Goal: Task Accomplishment & Management: Manage account settings

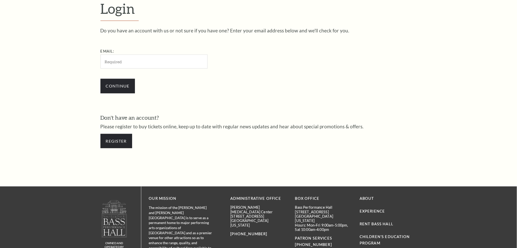
scroll to position [177, 0]
drag, startPoint x: 141, startPoint y: 64, endPoint x: 137, endPoint y: 65, distance: 4.2
click at [141, 64] on input "Email:" at bounding box center [153, 62] width 107 height 14
paste input "[EMAIL_ADDRESS][DOMAIN_NAME]"
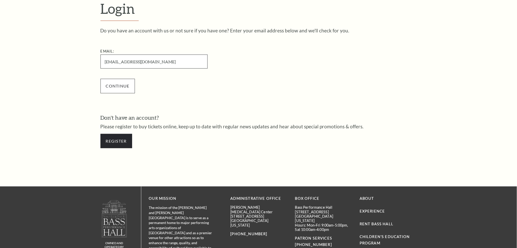
type input "[EMAIL_ADDRESS][DOMAIN_NAME]"
click at [111, 83] on input "Continue" at bounding box center [117, 86] width 34 height 14
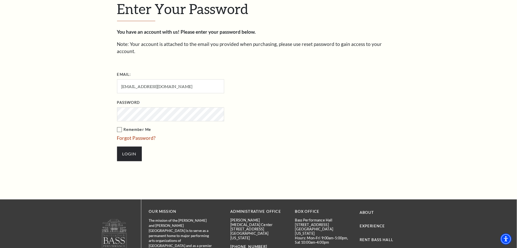
click at [119, 126] on label "Remember Me" at bounding box center [196, 129] width 158 height 6
click at [0, 0] on input "Remember Me" at bounding box center [0, 0] width 0 height 0
click at [129, 148] on input "Login" at bounding box center [129, 154] width 25 height 14
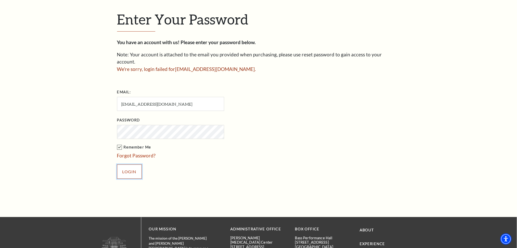
click at [129, 164] on input "Login" at bounding box center [129, 171] width 25 height 14
click at [117, 164] on input "Login" at bounding box center [129, 171] width 25 height 14
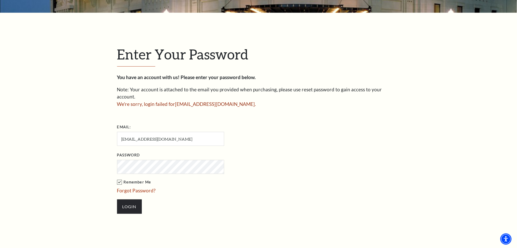
scroll to position [170, 0]
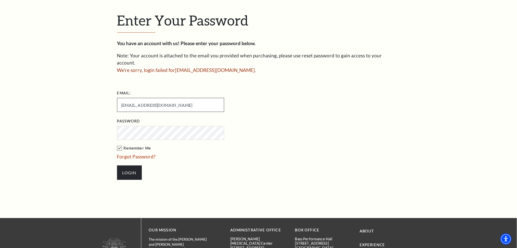
drag, startPoint x: 180, startPoint y: 97, endPoint x: 80, endPoint y: 100, distance: 100.0
click at [81, 100] on div "Enter Your Password You have an account with us! Please enter your password bel…" at bounding box center [258, 98] width 517 height 239
paste input "eahperez501"
type input "leahperez501@gmail.com"
click at [117, 165] on input "Login" at bounding box center [129, 172] width 25 height 14
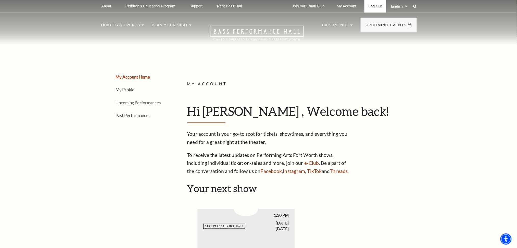
click at [374, 7] on link "Log Out" at bounding box center [374, 6] width 21 height 12
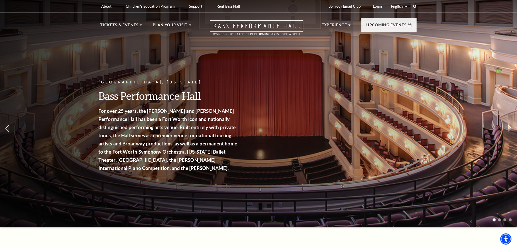
click at [299, 93] on div "[GEOGRAPHIC_DATA], [US_STATE] Bass Performance Hall For over 25 years, the [PER…" at bounding box center [258, 112] width 517 height 230
